Goal: Task Accomplishment & Management: Manage account settings

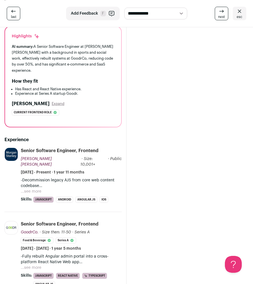
click at [241, 10] on icon at bounding box center [239, 11] width 3 height 3
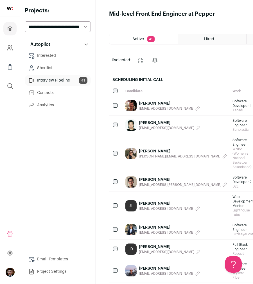
scroll to position [466, 0]
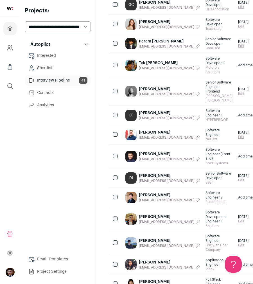
click at [150, 157] on link "[PERSON_NAME]" at bounding box center [169, 154] width 61 height 6
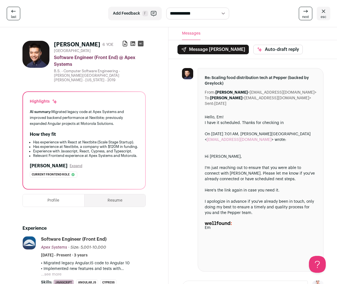
click at [253, 15] on span "esc" at bounding box center [324, 17] width 6 height 4
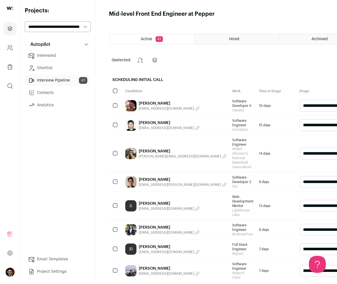
scroll to position [488, 0]
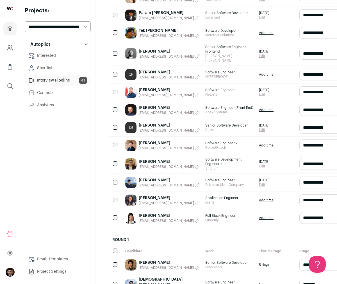
click at [154, 128] on link "[PERSON_NAME]" at bounding box center [169, 125] width 61 height 6
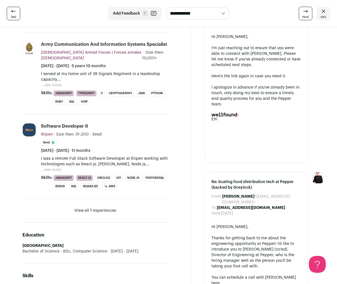
scroll to position [262, 0]
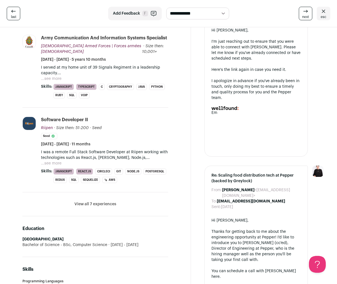
click at [97, 207] on button "View all 7 experiences" at bounding box center [95, 204] width 42 height 6
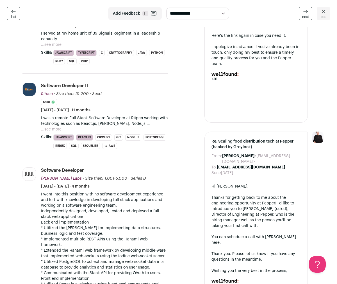
scroll to position [327, 0]
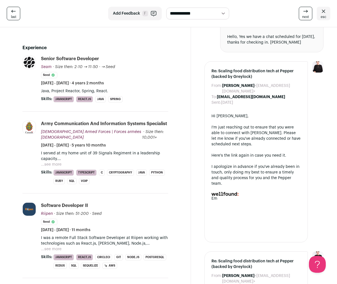
scroll to position [0, 0]
